Goal: Task Accomplishment & Management: Manage account settings

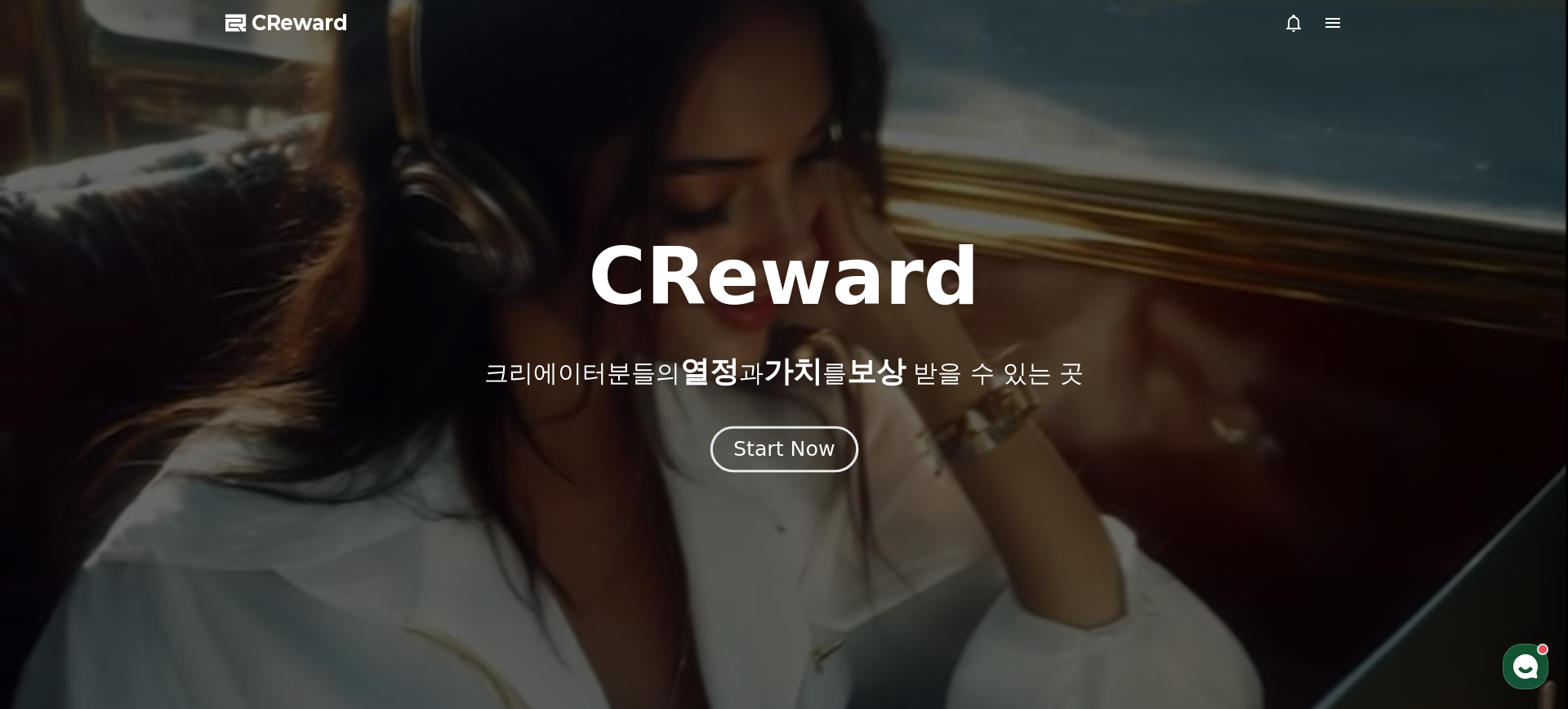
click at [794, 459] on div "Start Now" at bounding box center [784, 449] width 101 height 27
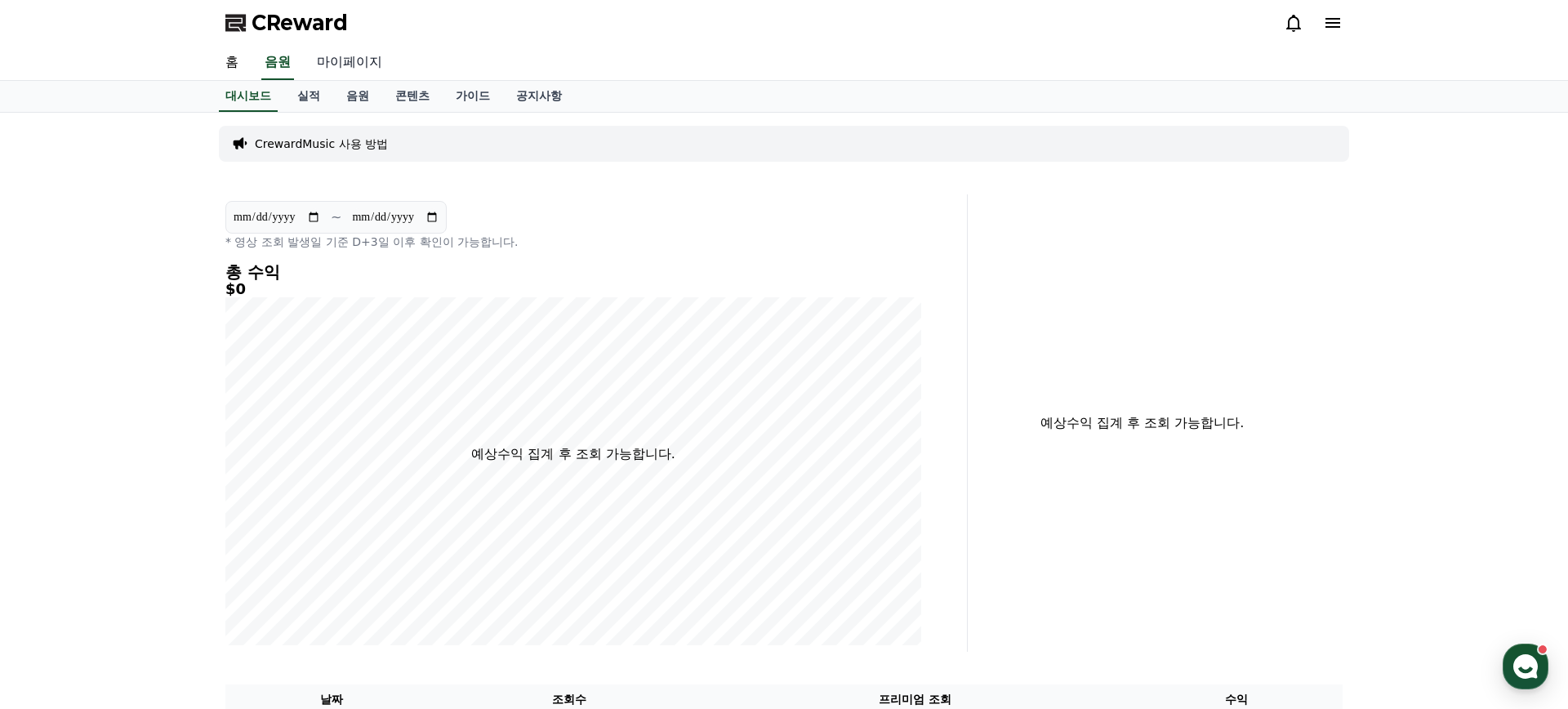
click at [351, 63] on link "마이페이지" at bounding box center [349, 63] width 91 height 35
select select "**********"
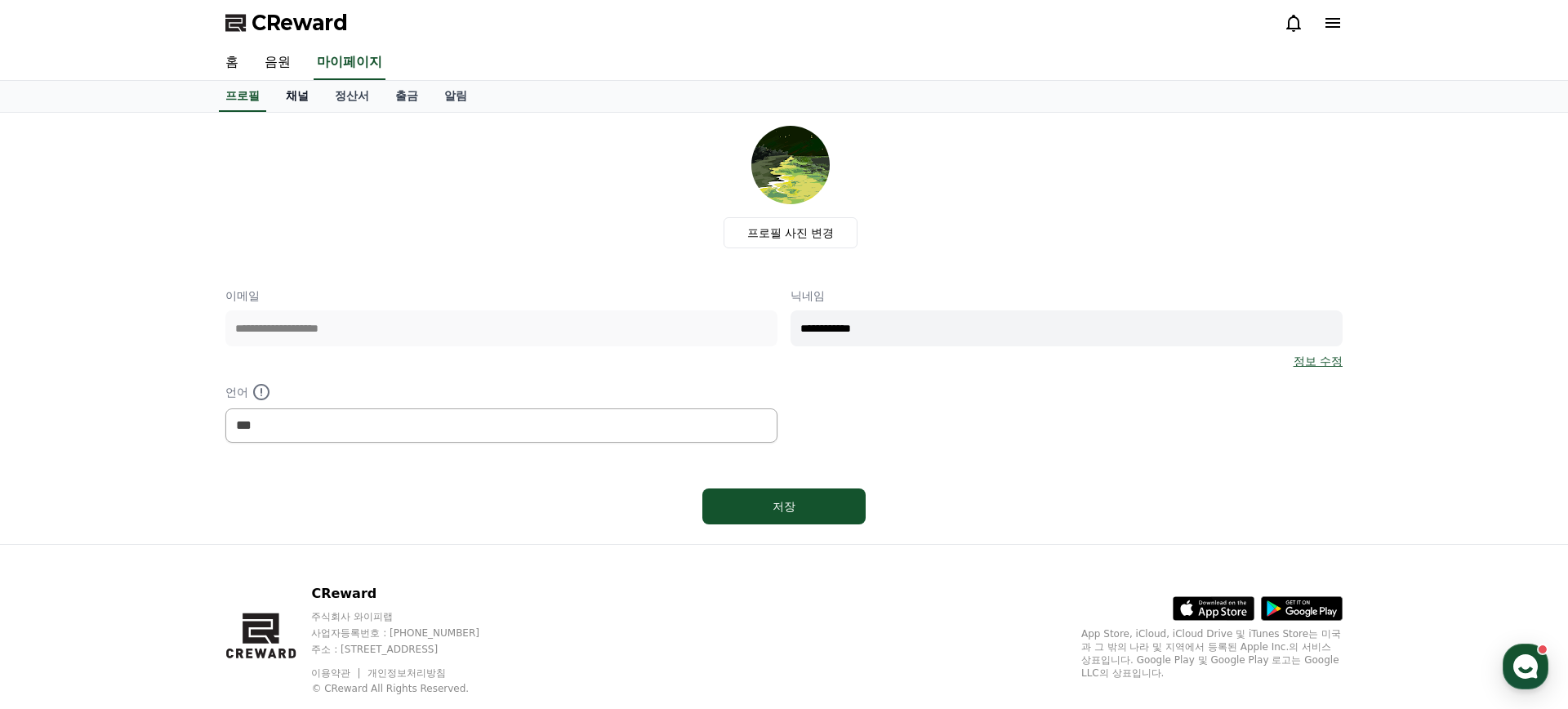
click at [289, 99] on link "채널" at bounding box center [296, 96] width 49 height 31
